Goal: Check status

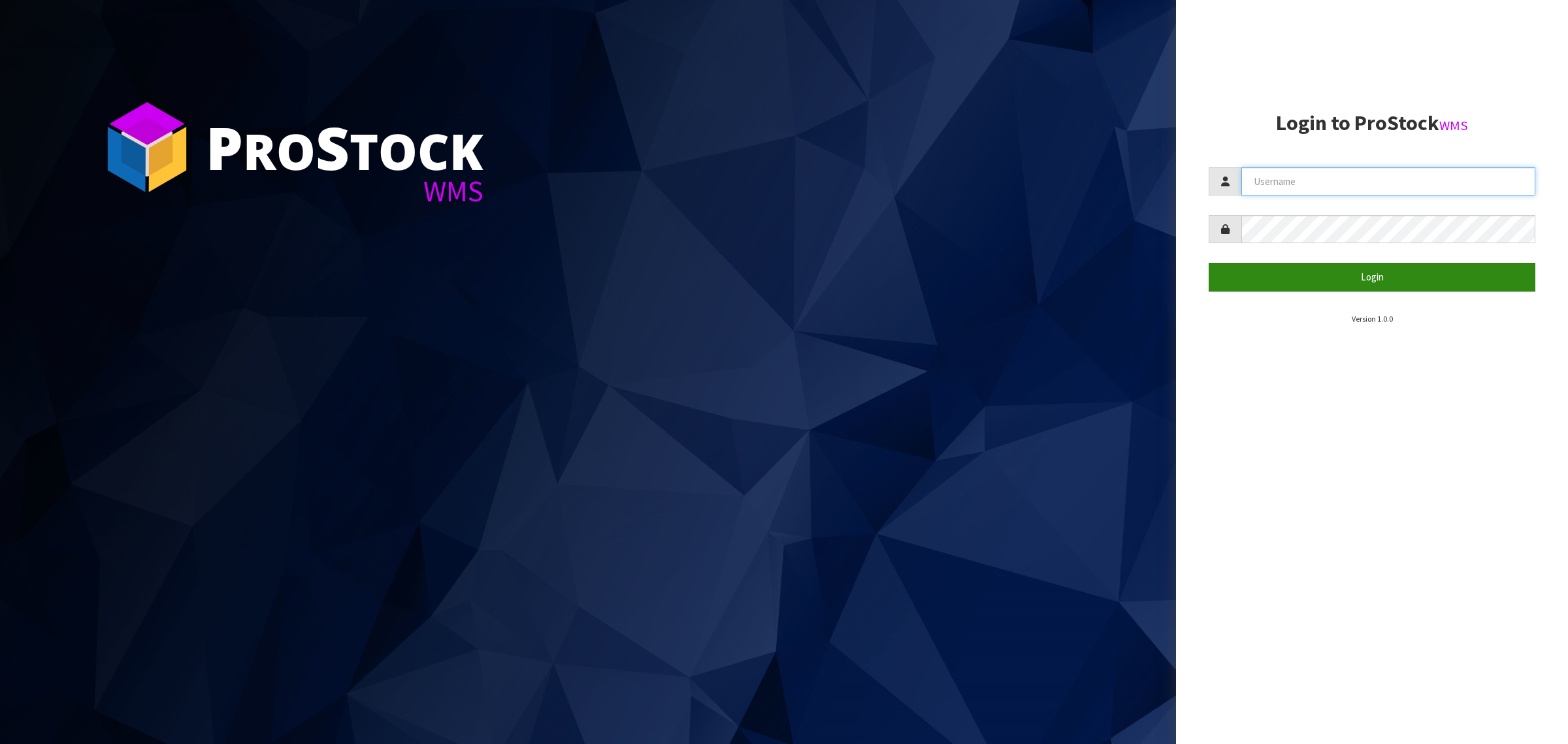
type input "[PERSON_NAME][EMAIL_ADDRESS][DOMAIN_NAME]"
click at [1267, 276] on button "Login" at bounding box center [1372, 276] width 327 height 28
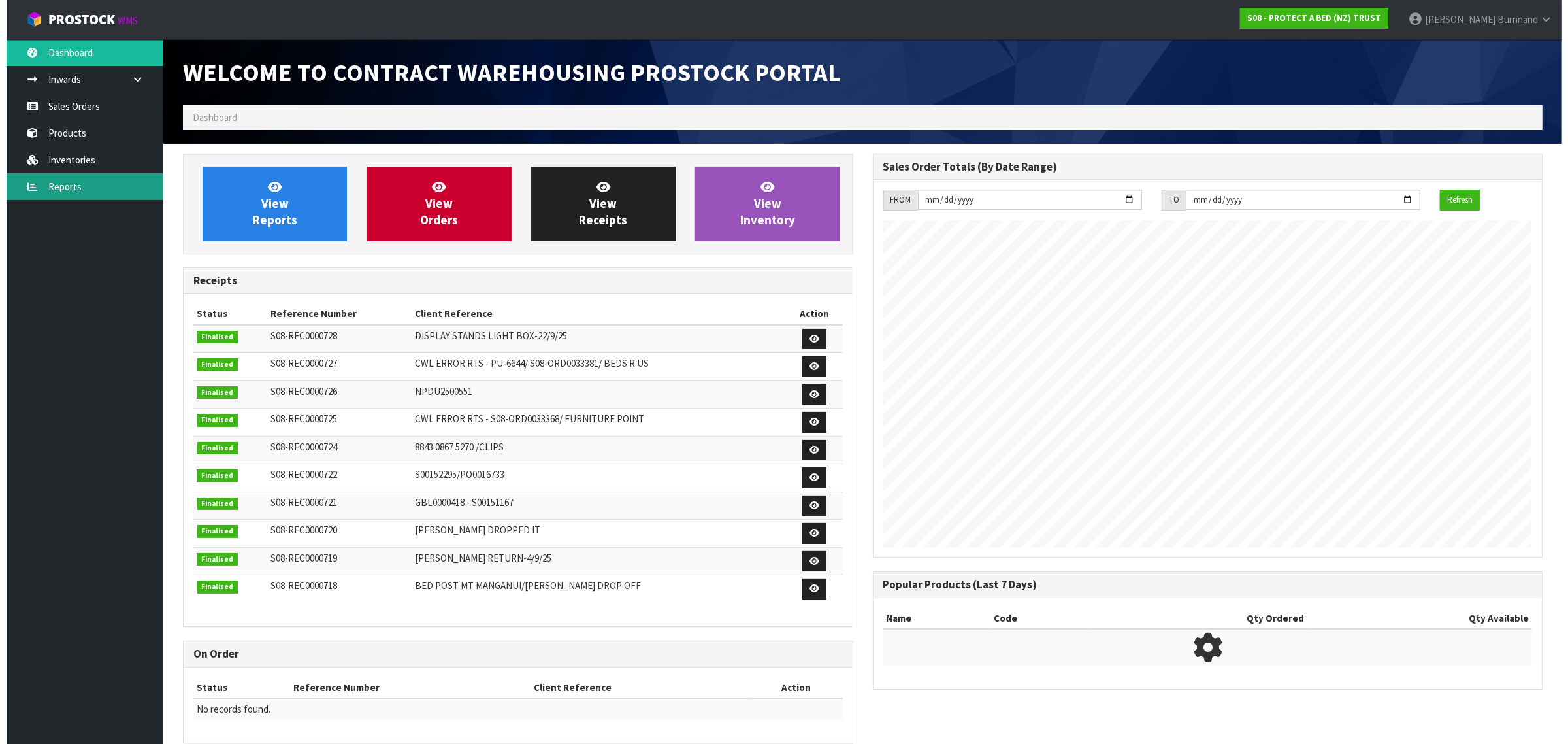
scroll to position [728, 689]
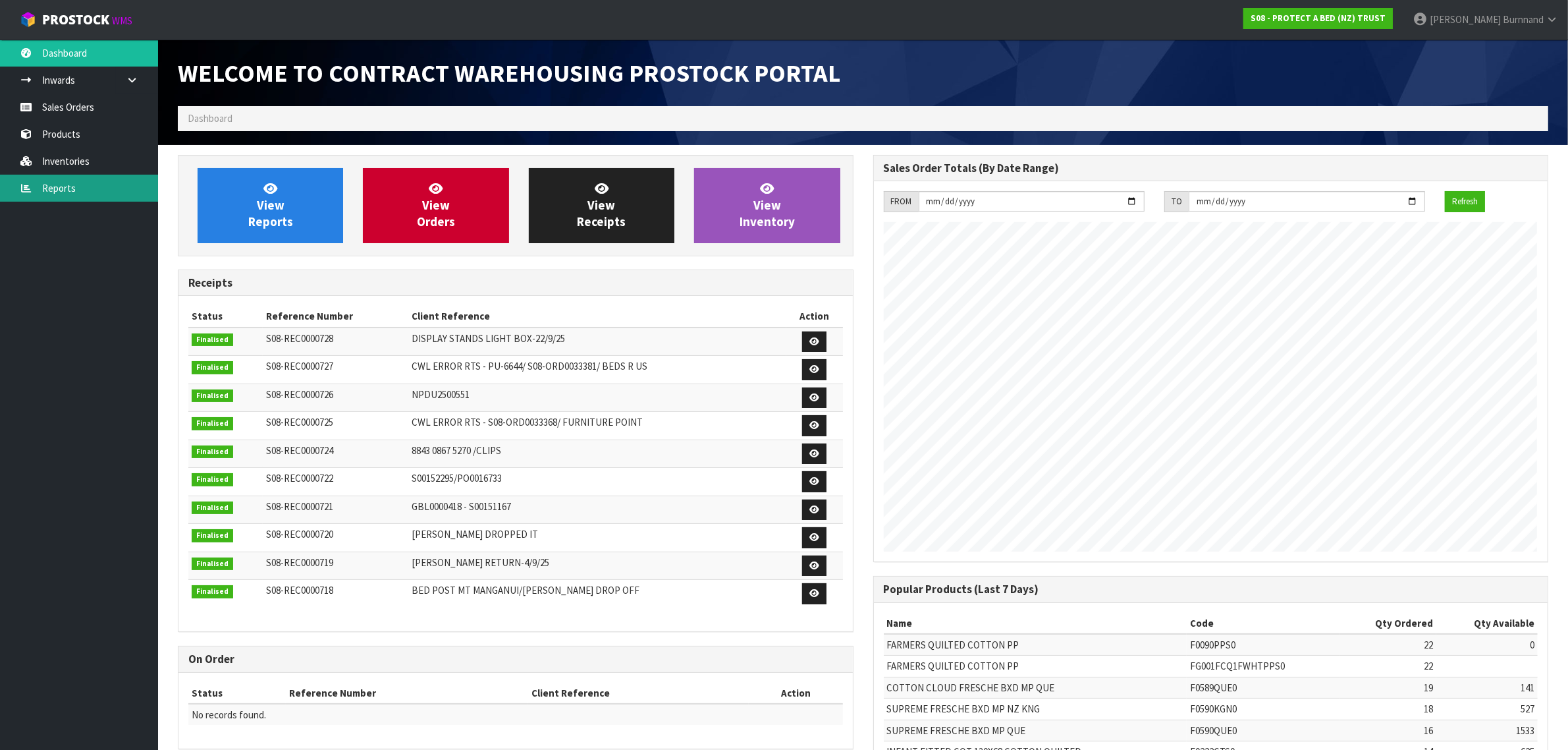
click at [59, 188] on link "Reports" at bounding box center [79, 188] width 158 height 27
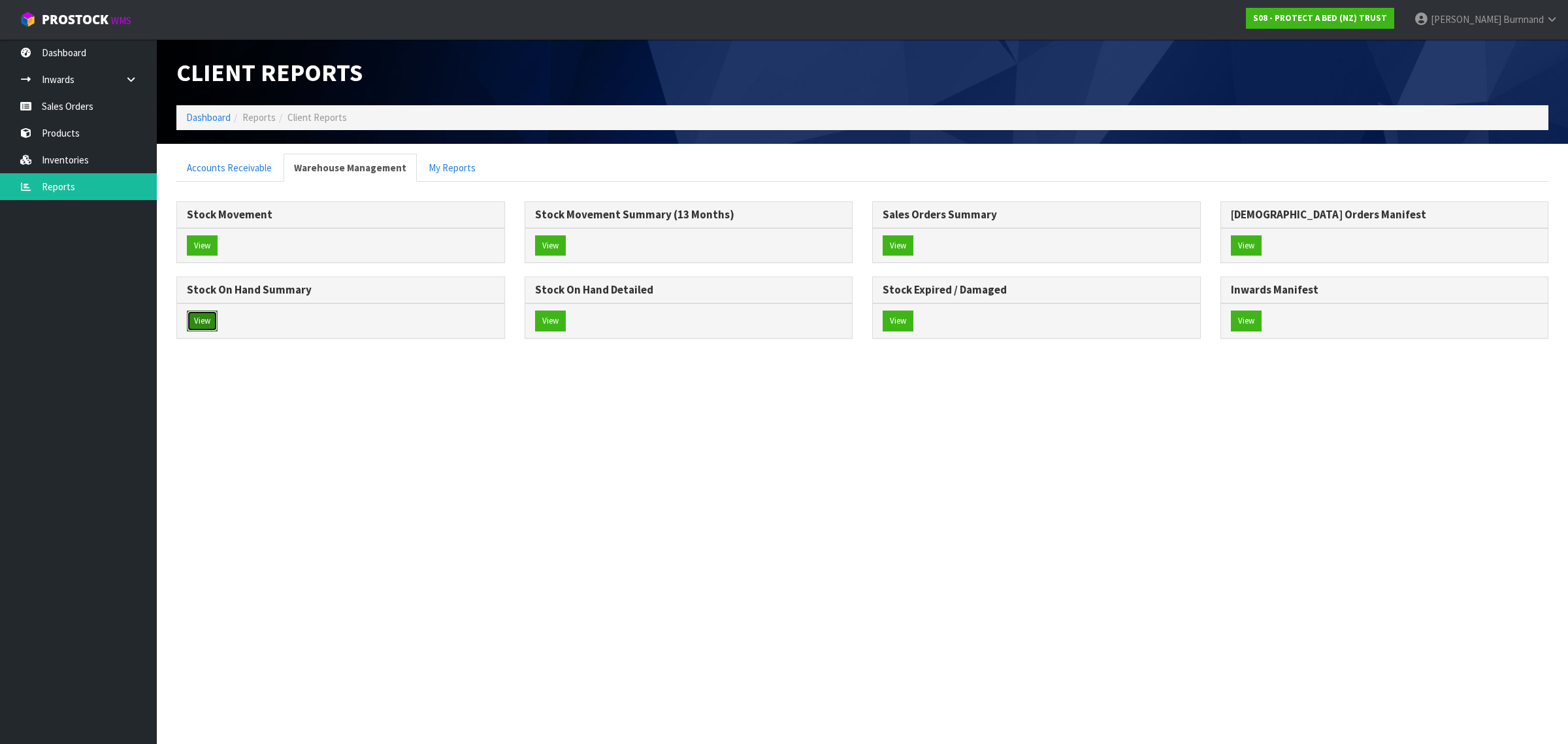
click at [205, 317] on button "View" at bounding box center [202, 321] width 31 height 21
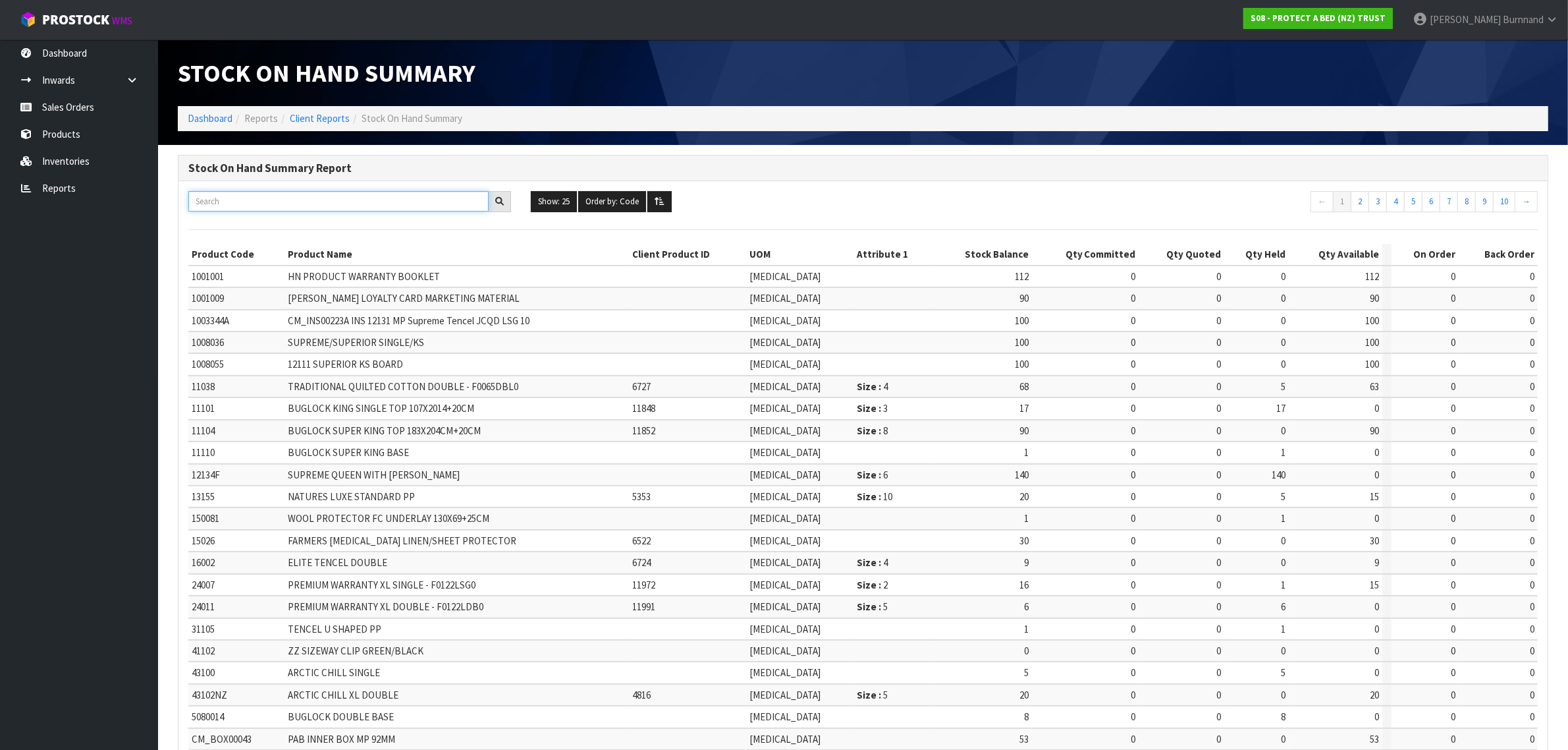
click at [227, 196] on input "text" at bounding box center [338, 201] width 300 height 20
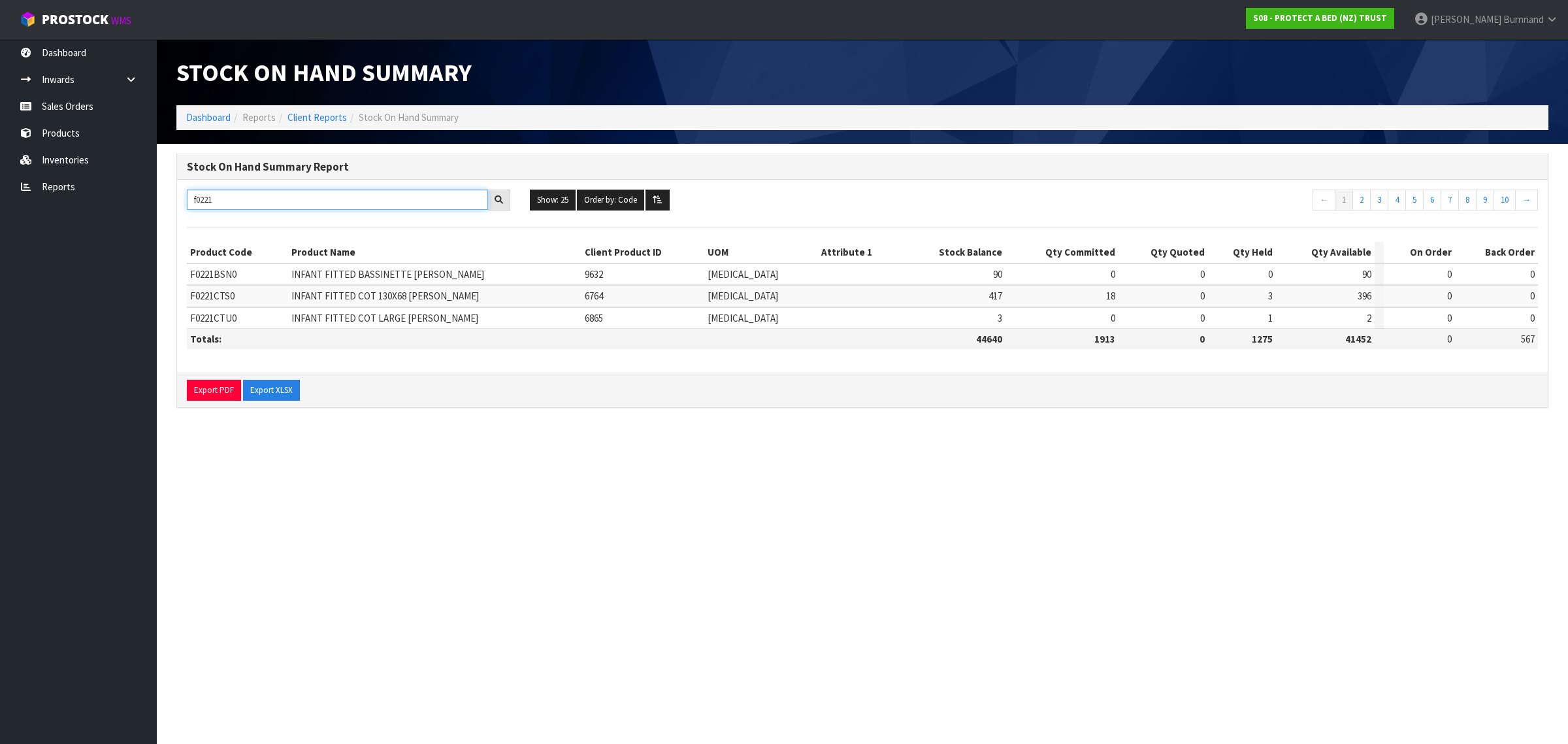
click at [211, 201] on input "f0221" at bounding box center [337, 200] width 301 height 20
drag, startPoint x: 214, startPoint y: 201, endPoint x: 207, endPoint y: 200, distance: 7.1
click at [207, 200] on input "f0221" at bounding box center [337, 200] width 301 height 20
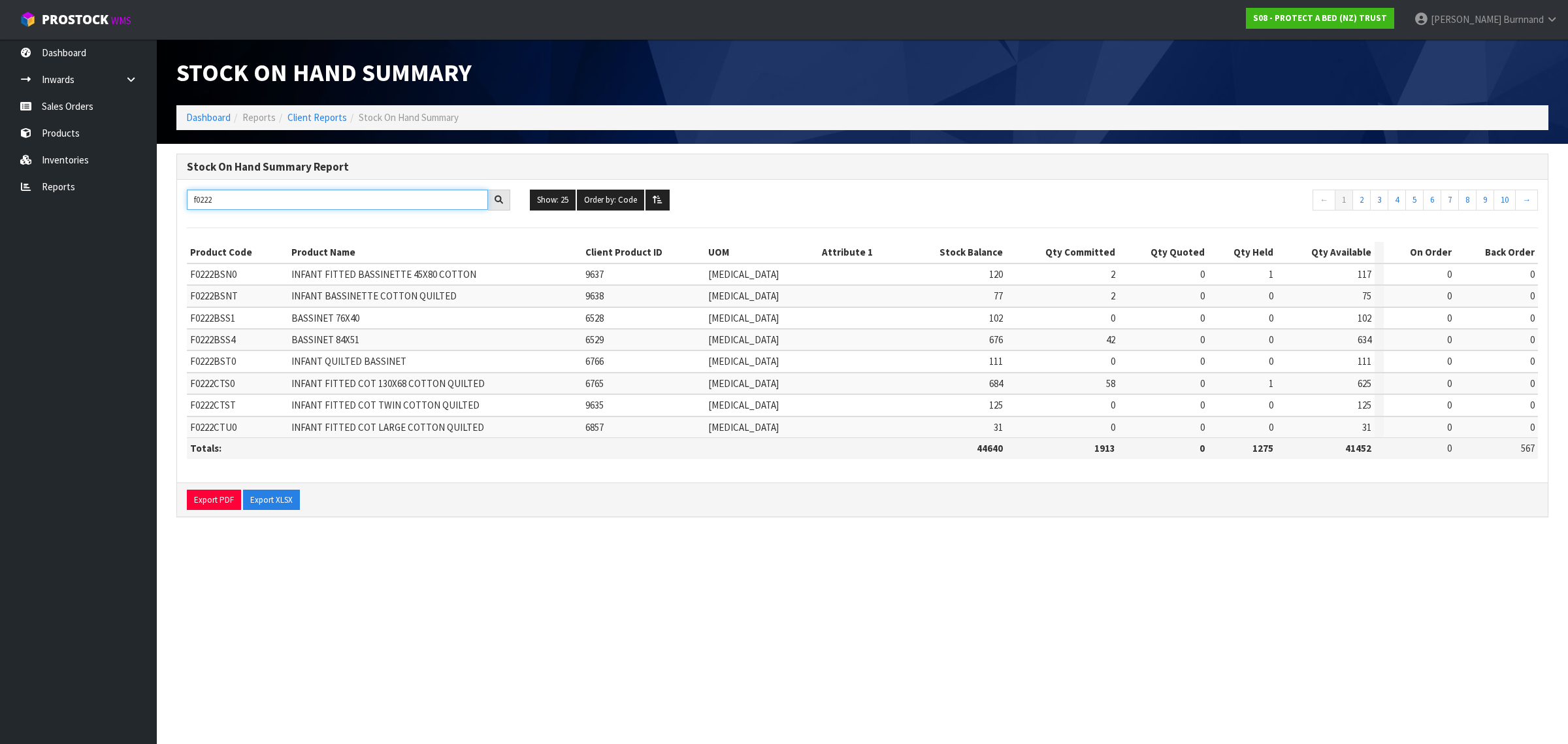
drag, startPoint x: 205, startPoint y: 198, endPoint x: 220, endPoint y: 197, distance: 15.0
click at [220, 197] on input "f0222" at bounding box center [337, 200] width 301 height 20
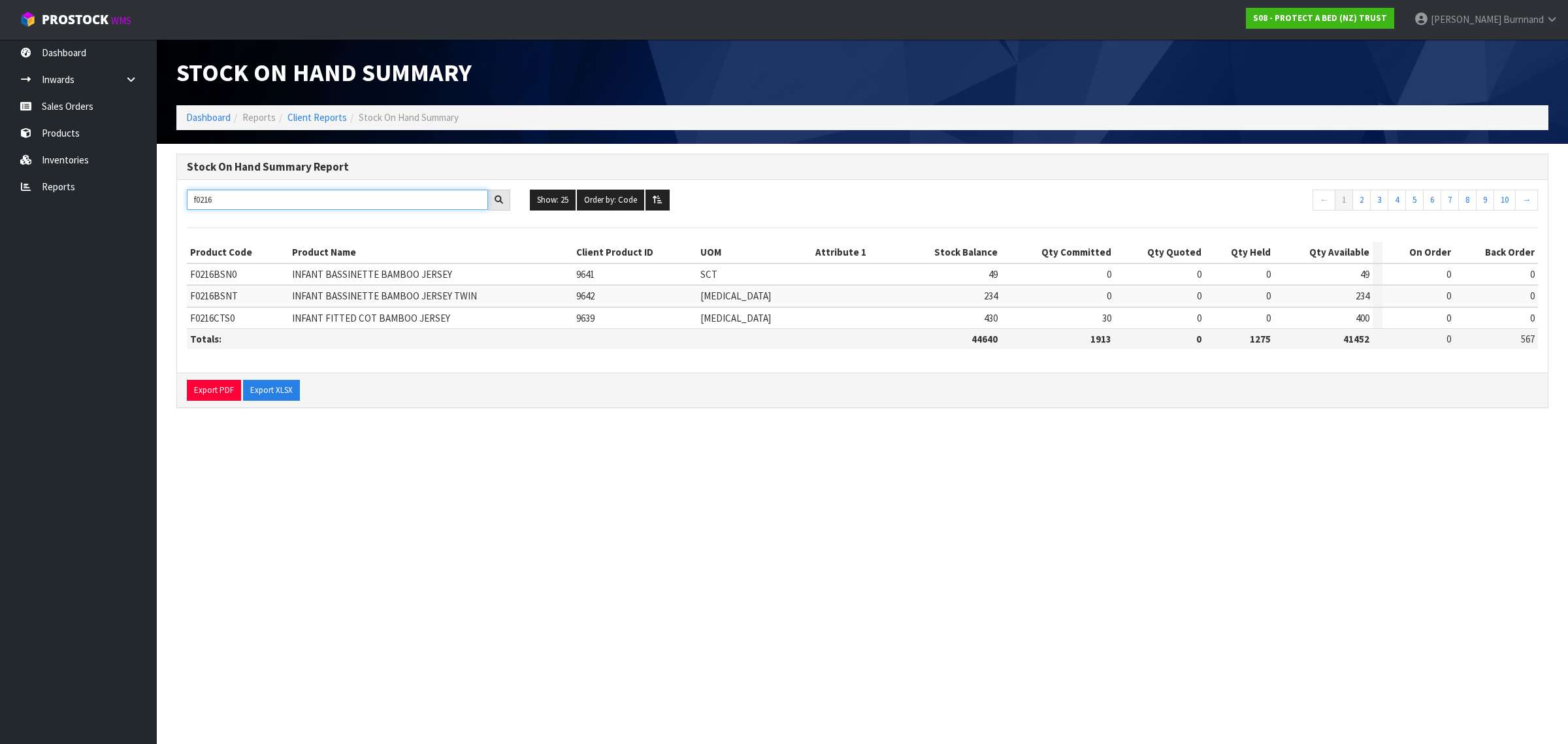
drag, startPoint x: 204, startPoint y: 198, endPoint x: 232, endPoint y: 202, distance: 28.3
click at [234, 200] on input "f0216" at bounding box center [337, 200] width 301 height 20
click at [216, 200] on input "f0221" at bounding box center [337, 200] width 301 height 20
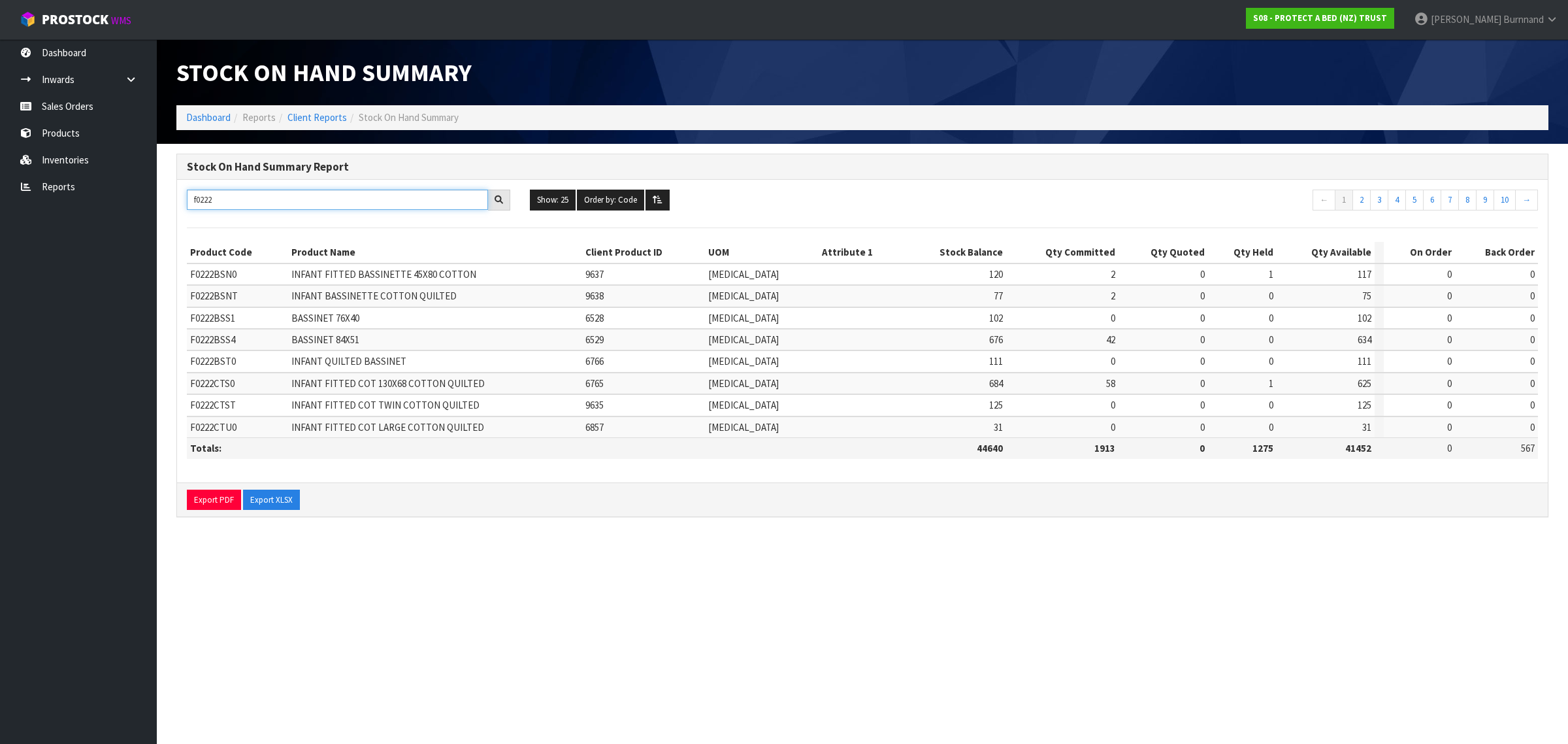
drag, startPoint x: 205, startPoint y: 200, endPoint x: 226, endPoint y: 201, distance: 21.0
click at [226, 201] on input "f0222" at bounding box center [337, 200] width 301 height 20
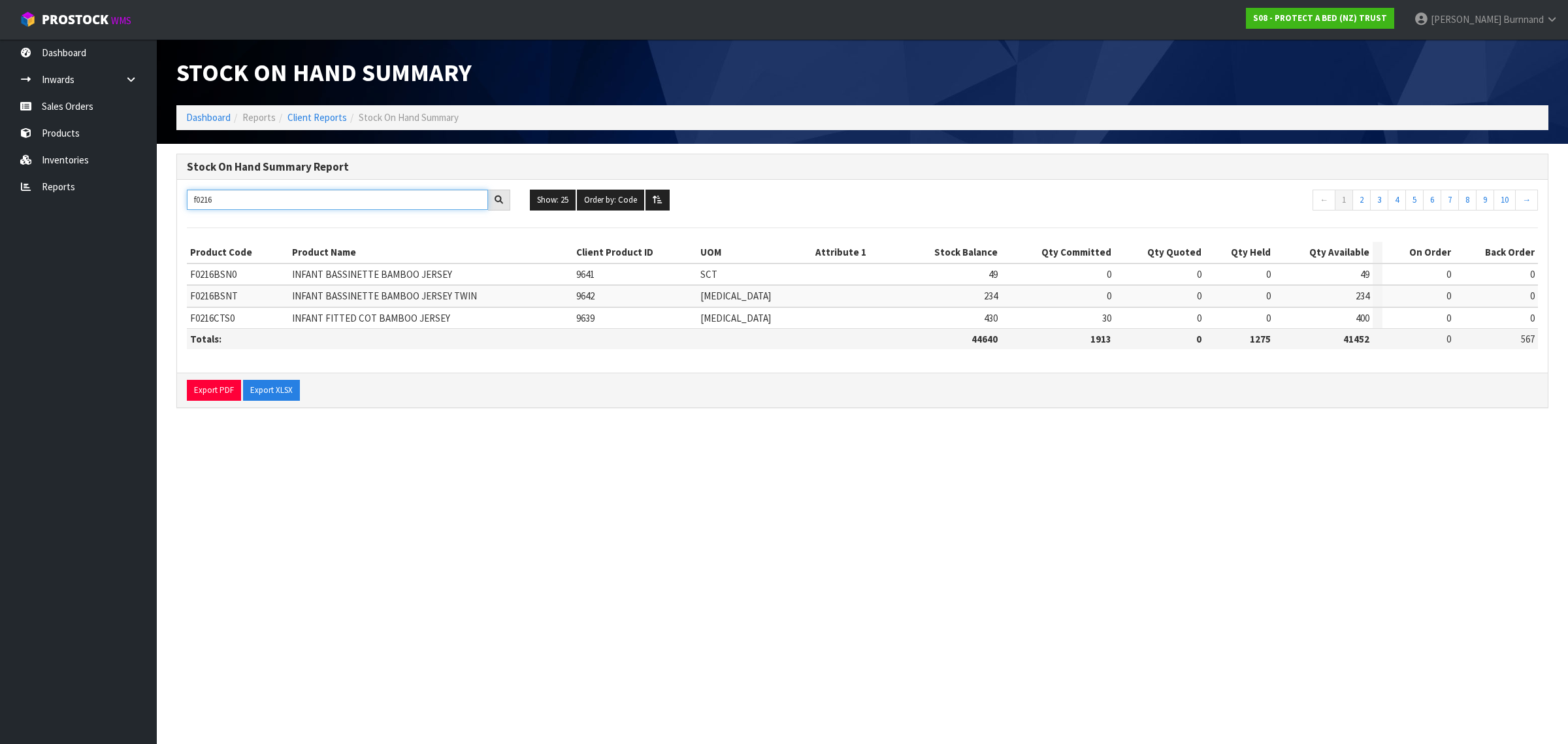
drag, startPoint x: 201, startPoint y: 198, endPoint x: 226, endPoint y: 198, distance: 25.0
click at [226, 198] on input "f0216" at bounding box center [337, 200] width 301 height 20
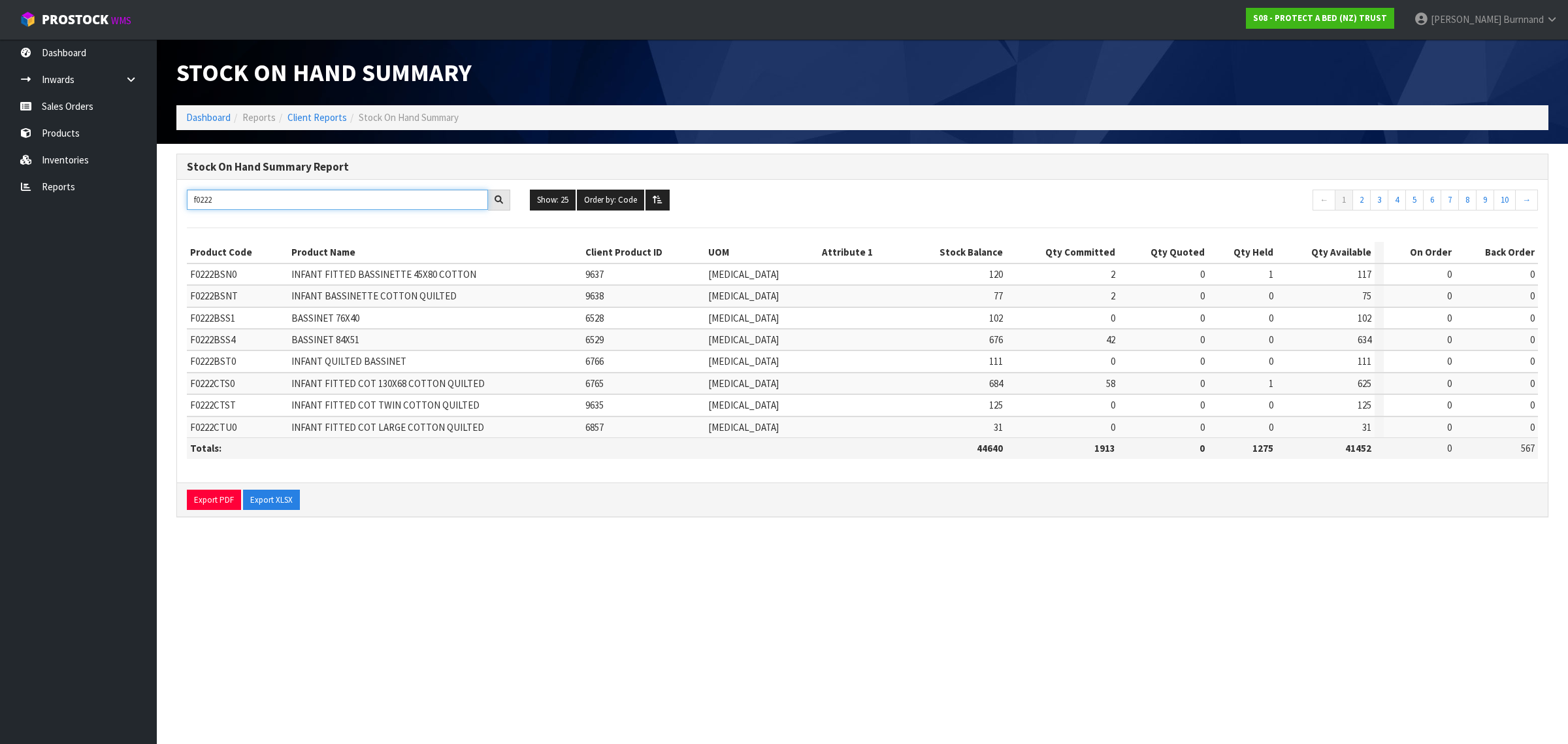
drag, startPoint x: 216, startPoint y: 197, endPoint x: 243, endPoint y: 201, distance: 27.3
click at [243, 200] on input "f0222" at bounding box center [337, 200] width 301 height 20
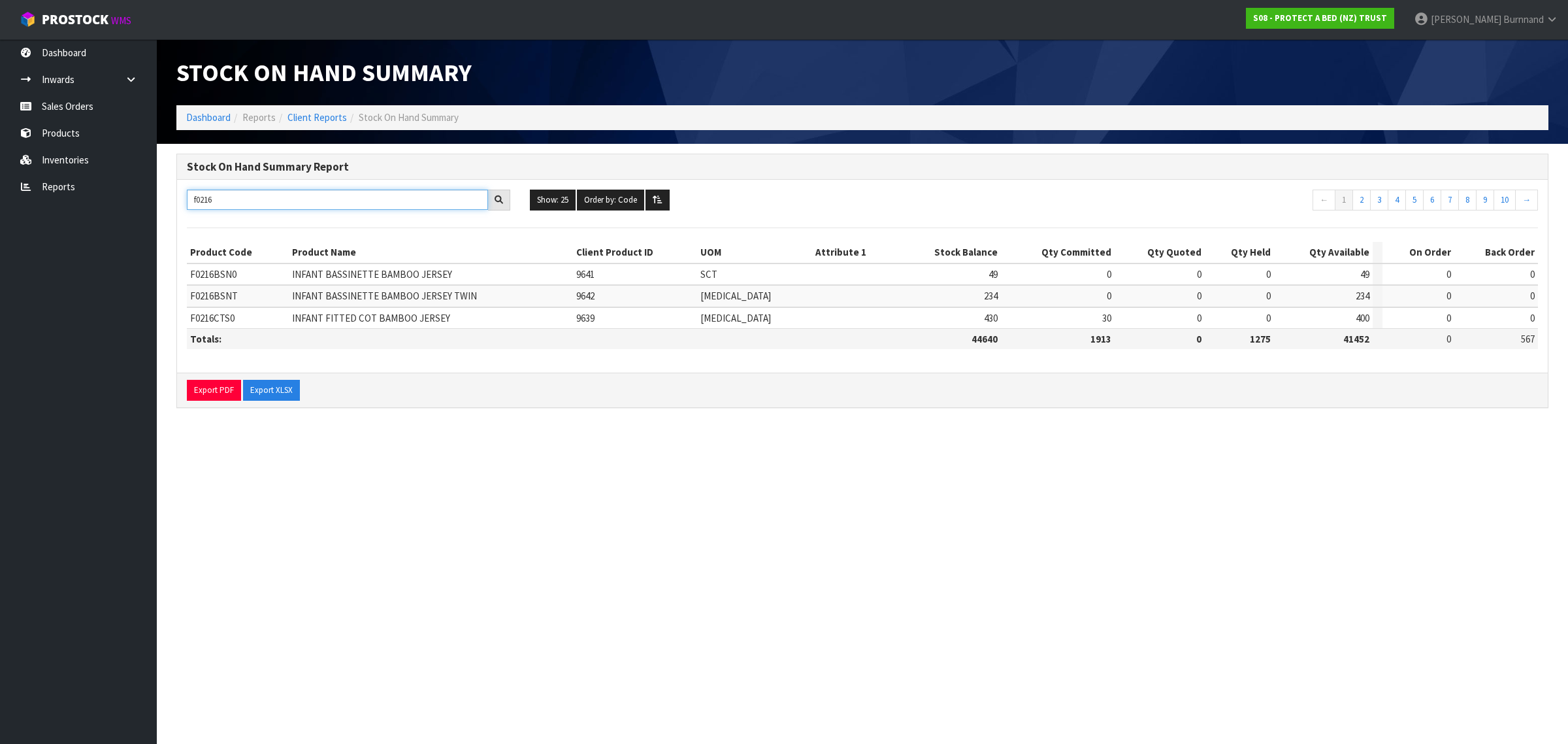
drag, startPoint x: 201, startPoint y: 201, endPoint x: 235, endPoint y: 201, distance: 34.0
click at [235, 201] on input "f0216" at bounding box center [337, 200] width 301 height 20
click at [216, 200] on input "f0221" at bounding box center [337, 200] width 301 height 20
type input "f0222"
